Goal: Task Accomplishment & Management: Use online tool/utility

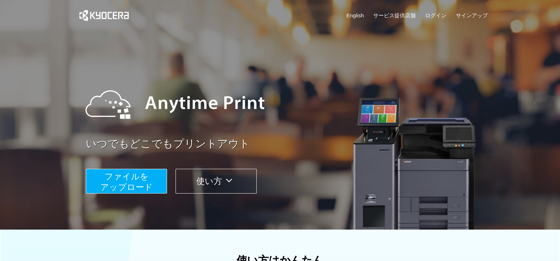
click at [144, 176] on span "ファイルを ​​アップロード" at bounding box center [126, 182] width 53 height 20
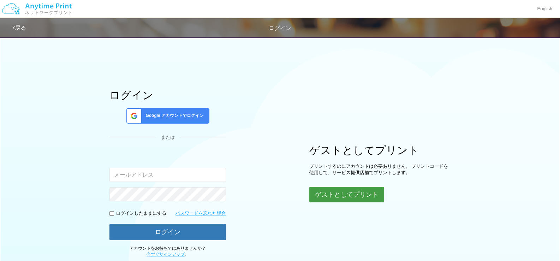
click at [364, 195] on button "ゲストとしてプリント" at bounding box center [346, 195] width 75 height 16
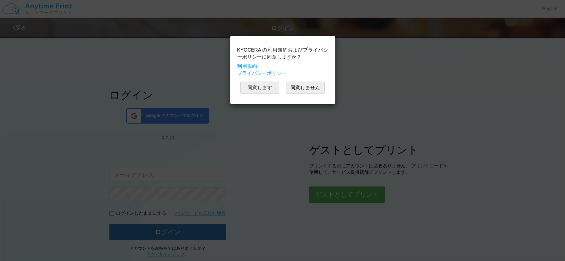
click at [261, 87] on button "同意します" at bounding box center [260, 88] width 39 height 12
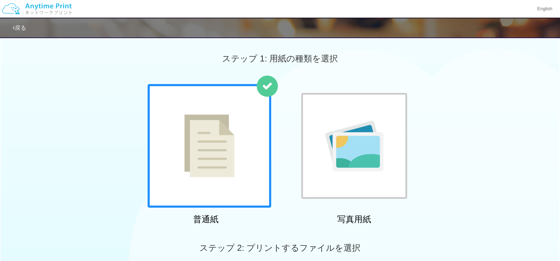
click at [258, 103] on div at bounding box center [210, 146] width 124 height 124
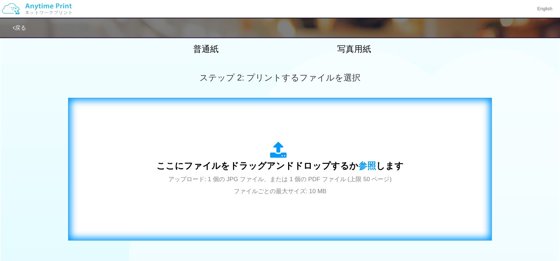
scroll to position [212, 0]
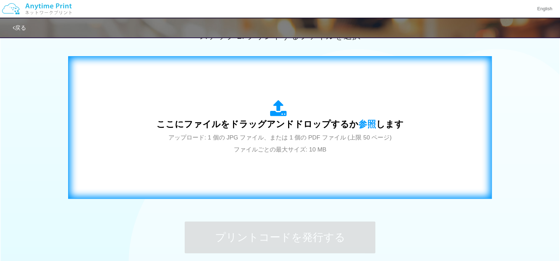
click at [259, 127] on span "ここにファイルをドラッグアンドドロップするか 参照 します" at bounding box center [279, 124] width 247 height 10
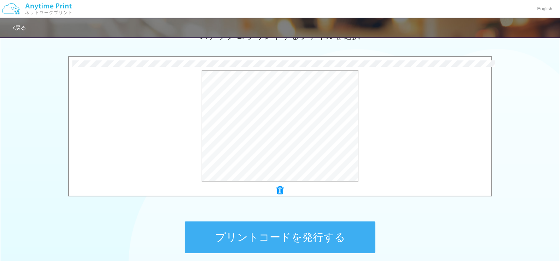
click at [320, 232] on button "プリントコードを発行する" at bounding box center [280, 237] width 191 height 32
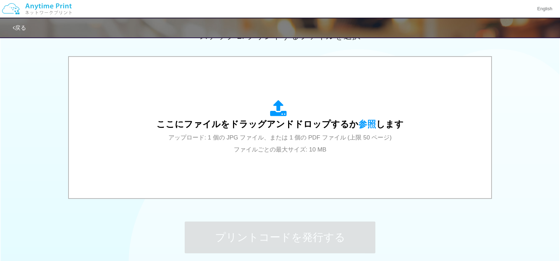
scroll to position [0, 0]
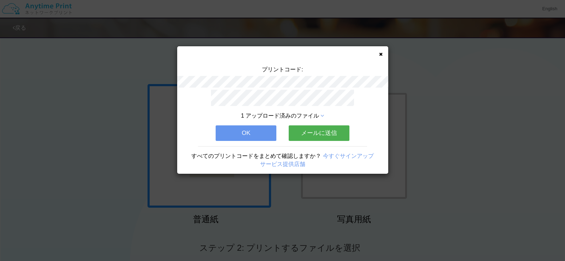
click at [244, 125] on button "OK" at bounding box center [246, 133] width 61 height 16
